Goal: Navigation & Orientation: Find specific page/section

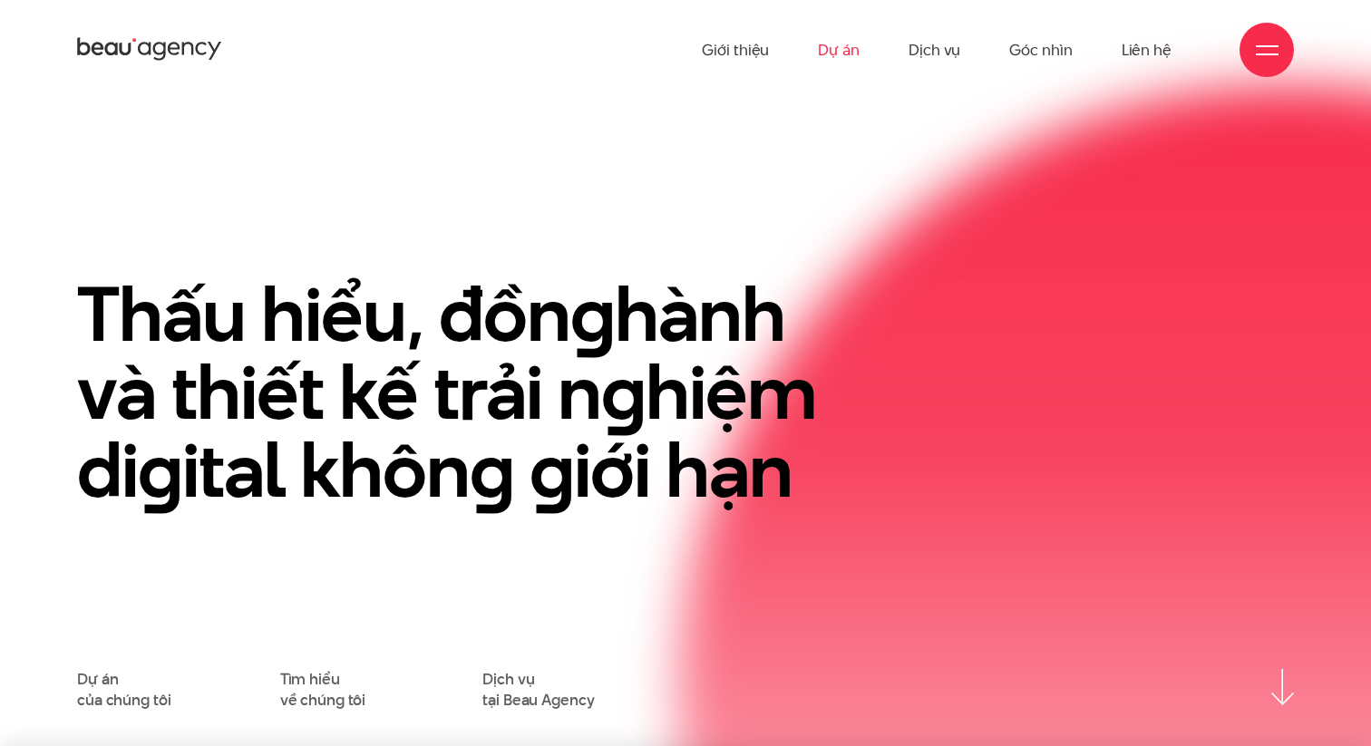
click at [844, 51] on link "Dự án" at bounding box center [839, 50] width 42 height 100
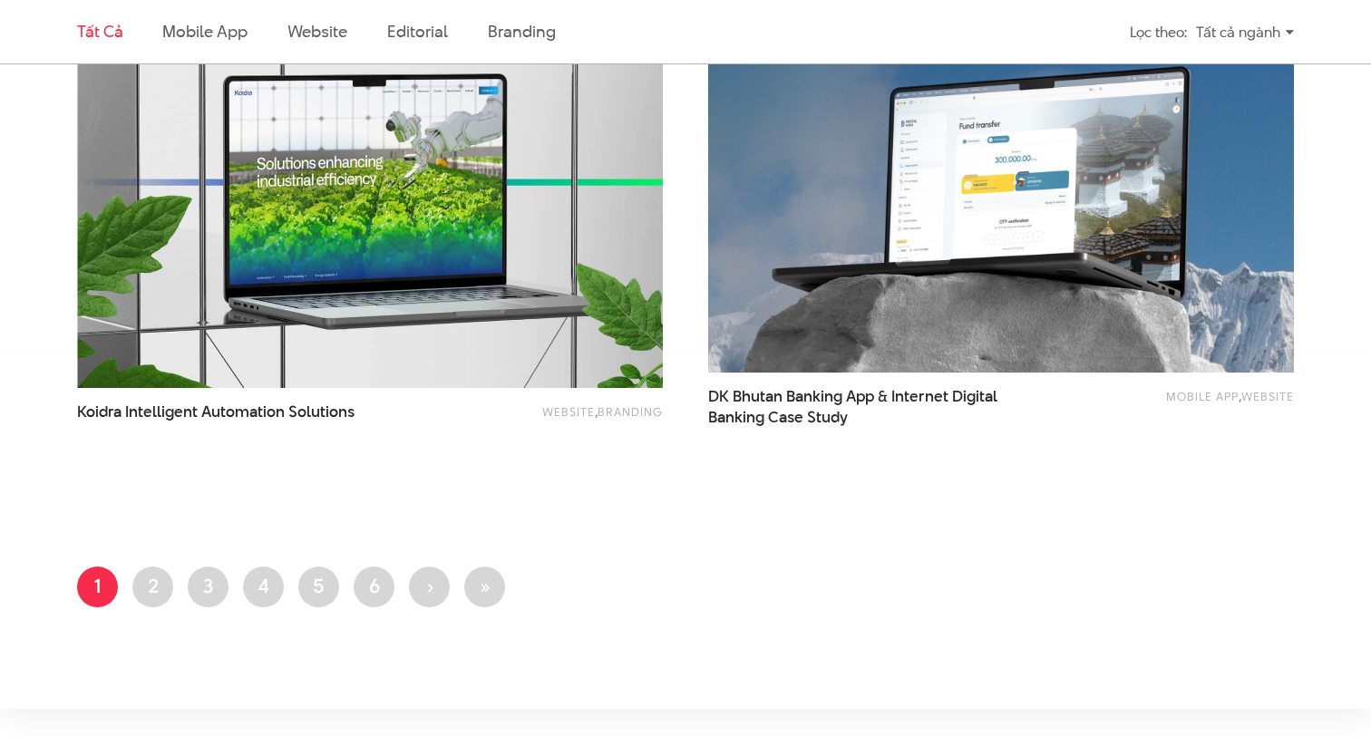
scroll to position [3343, 0]
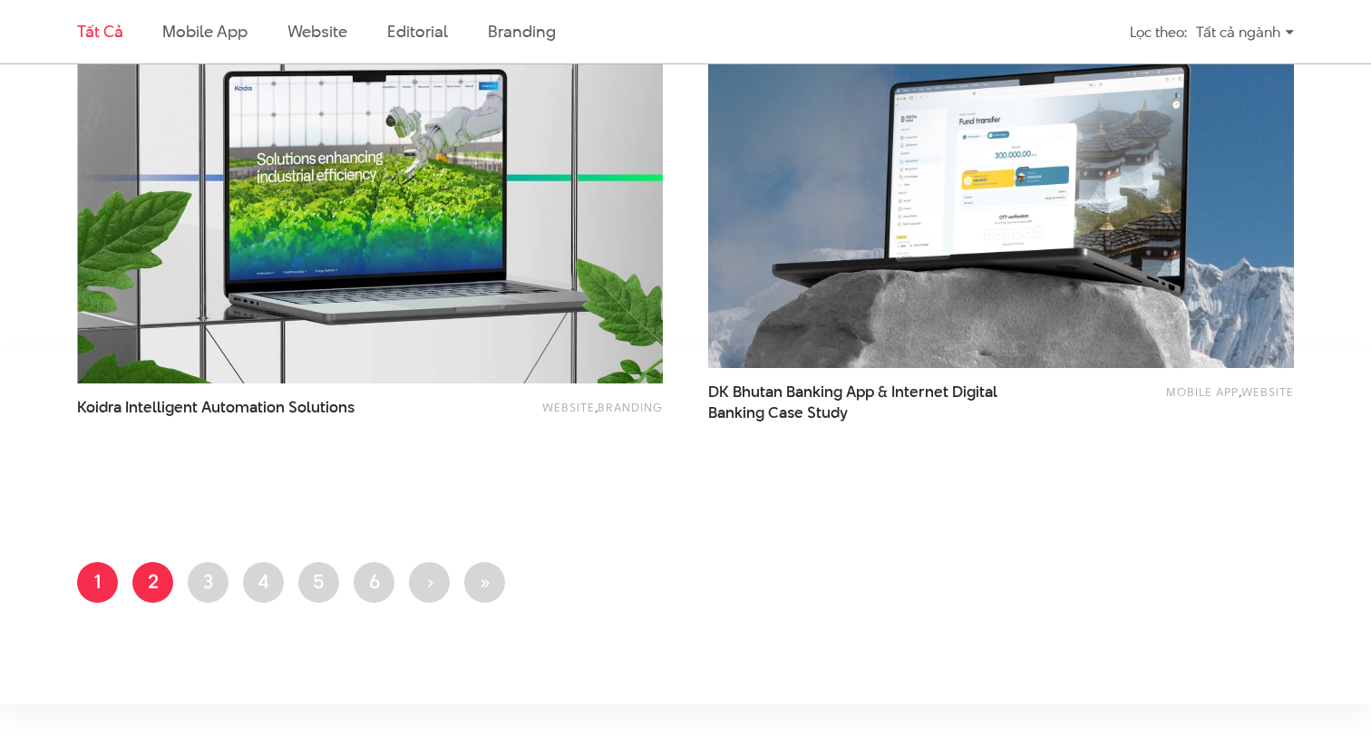
click at [154, 581] on link "Trang 2" at bounding box center [152, 582] width 41 height 41
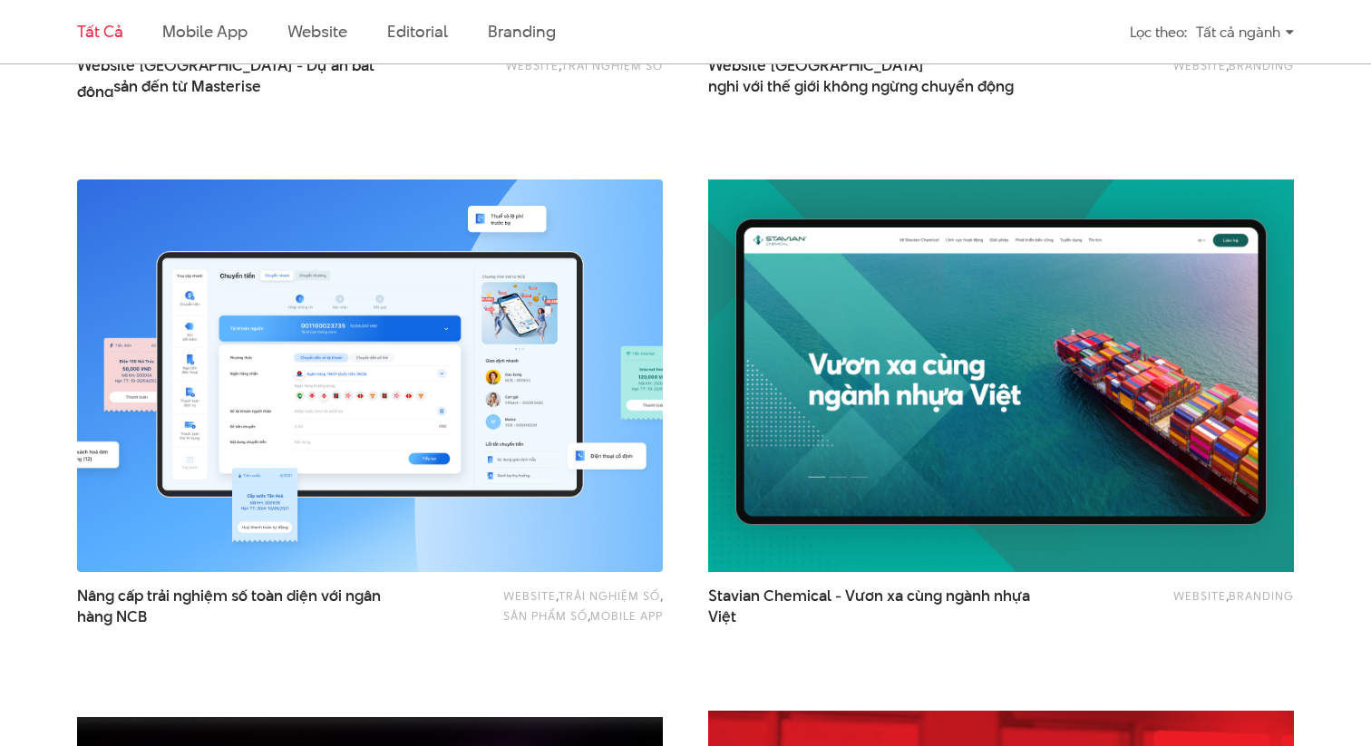
scroll to position [2121, 0]
